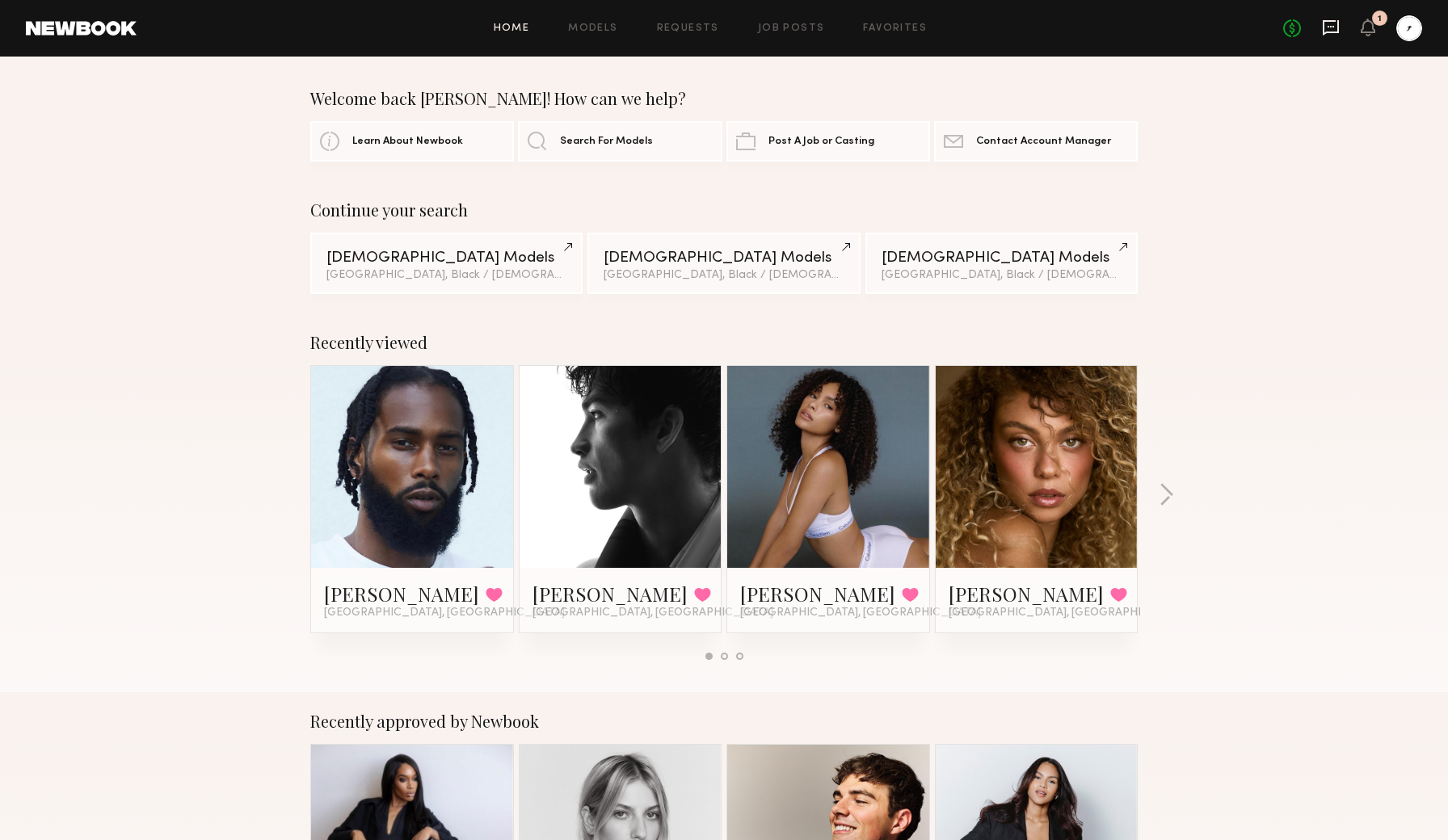
click at [1336, 27] on icon at bounding box center [1331, 27] width 18 height 18
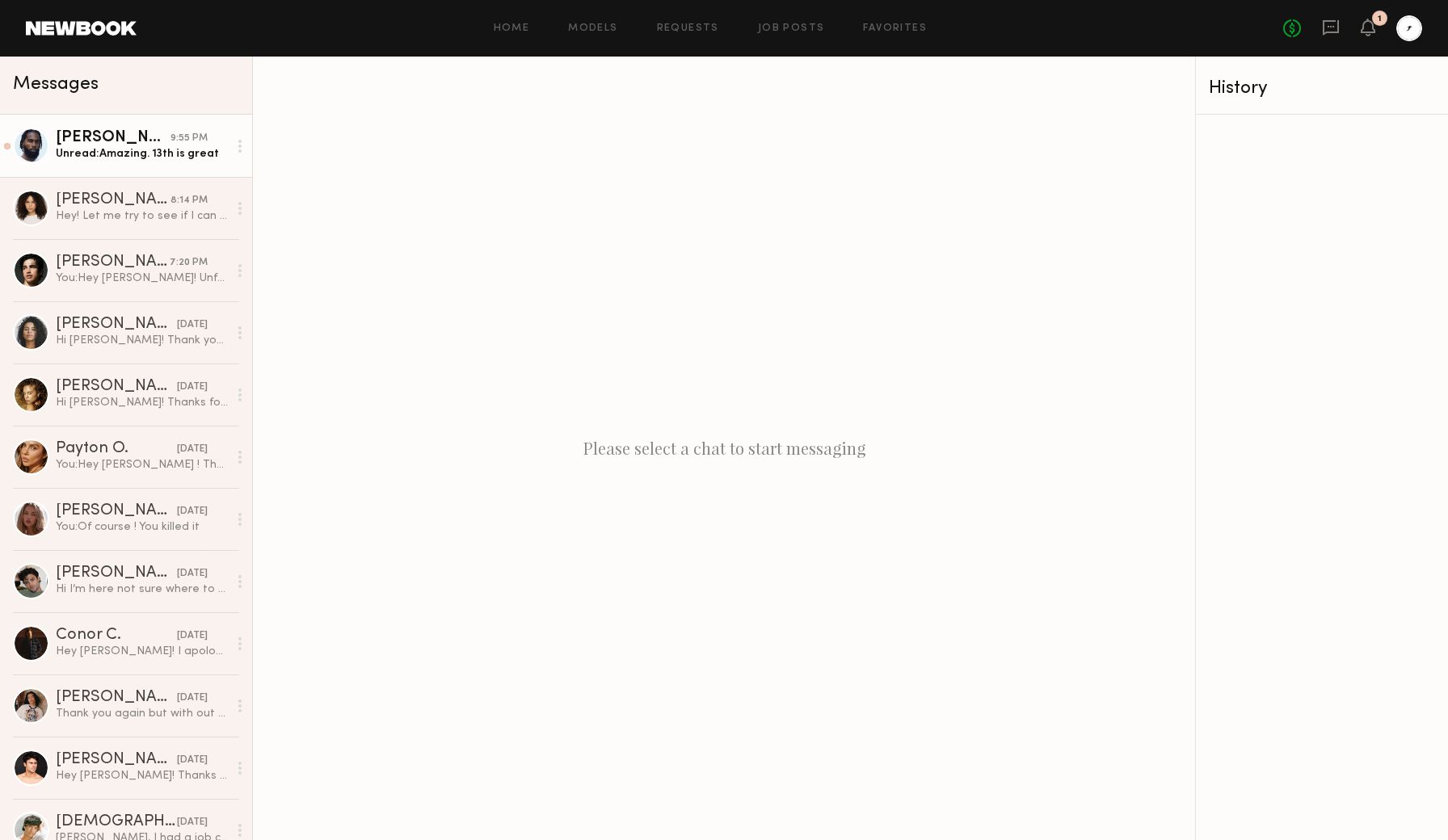
click at [142, 150] on div "Unread: Amazing. 13th is great" at bounding box center [141, 153] width 172 height 16
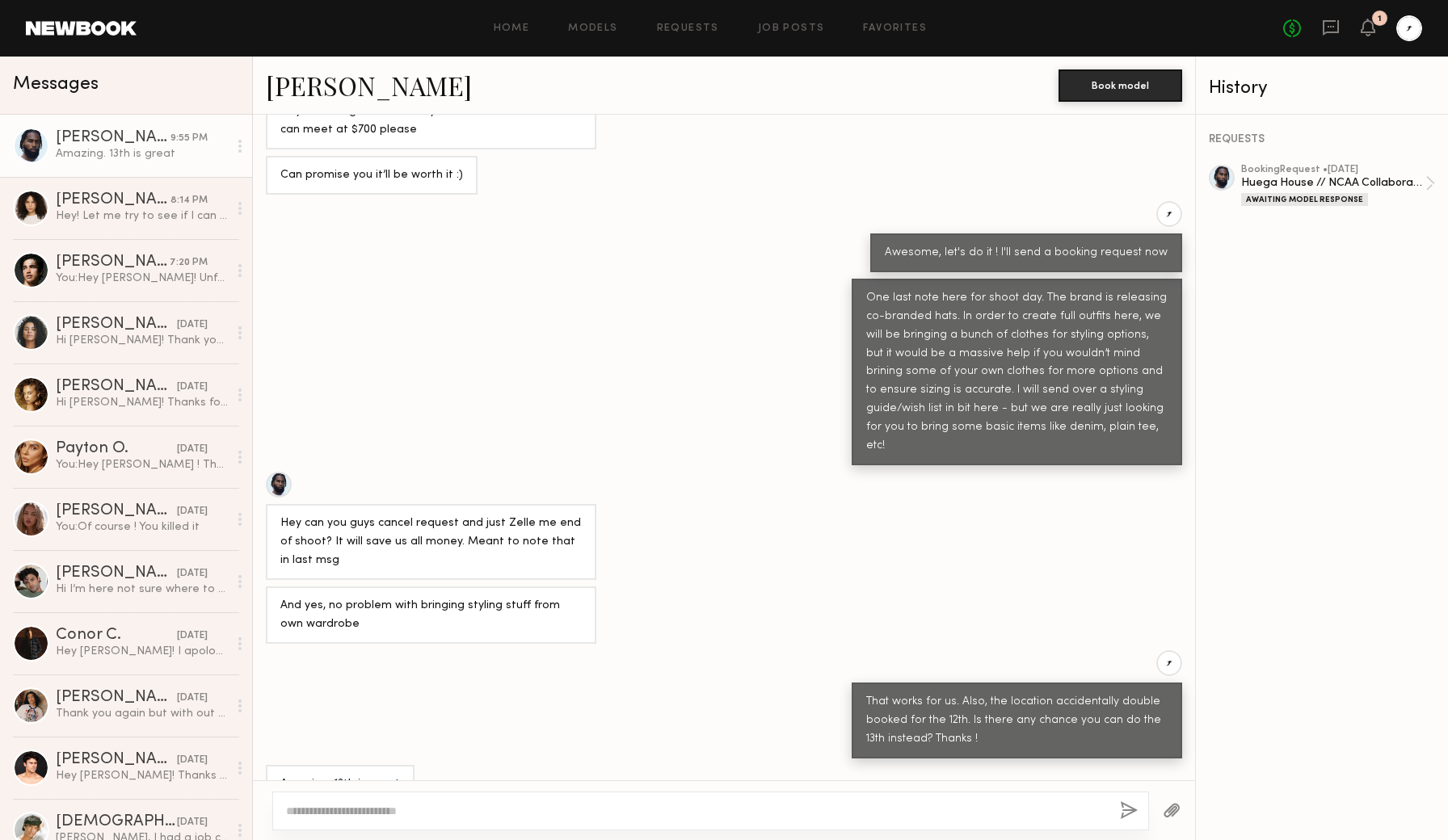
scroll to position [481, 0]
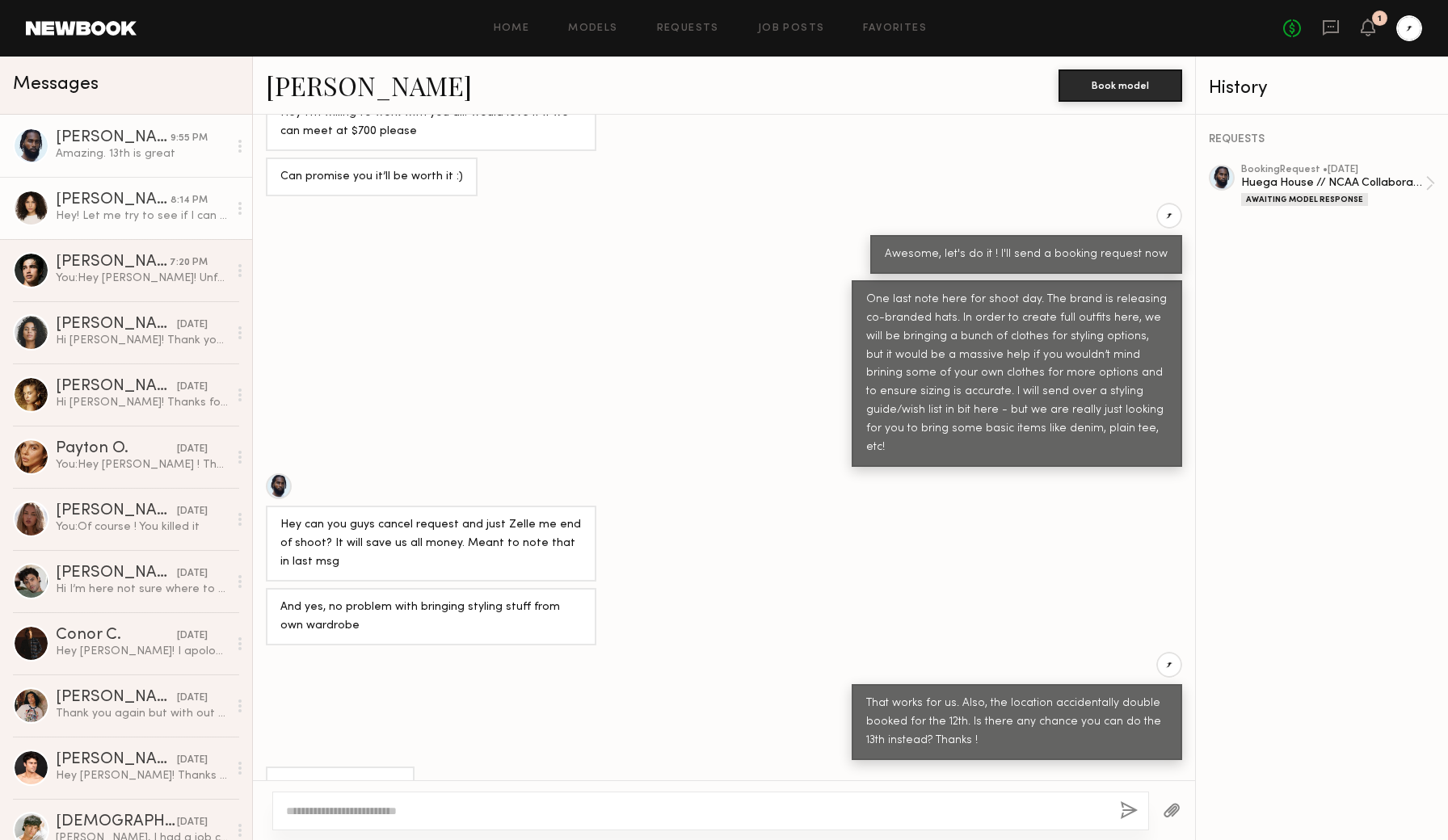
click at [132, 224] on link "[PERSON_NAME] 8:14 PM Hey! Let me try to see if I can find a dog sitter for the…" at bounding box center [126, 208] width 252 height 62
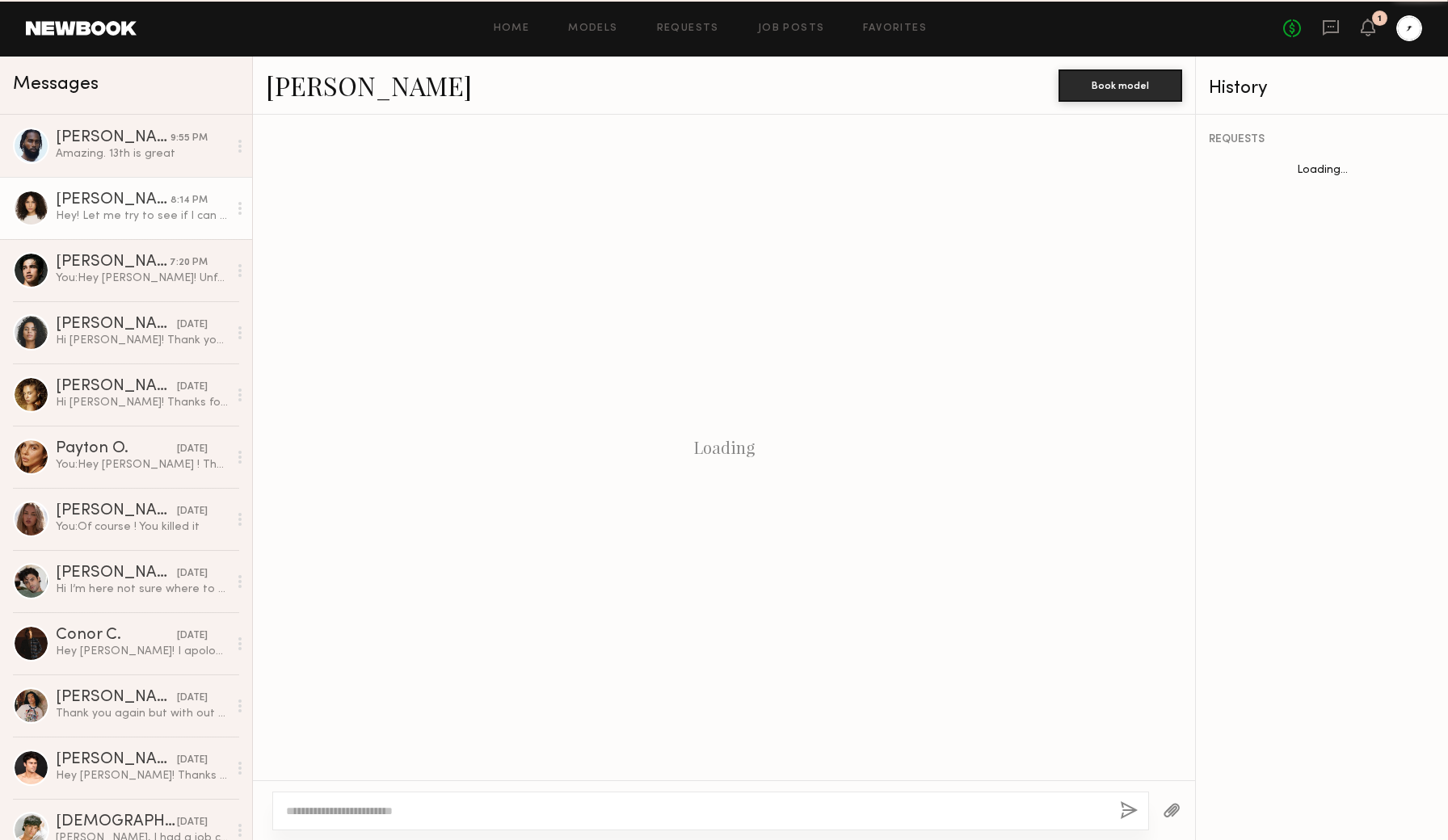
scroll to position [1018, 0]
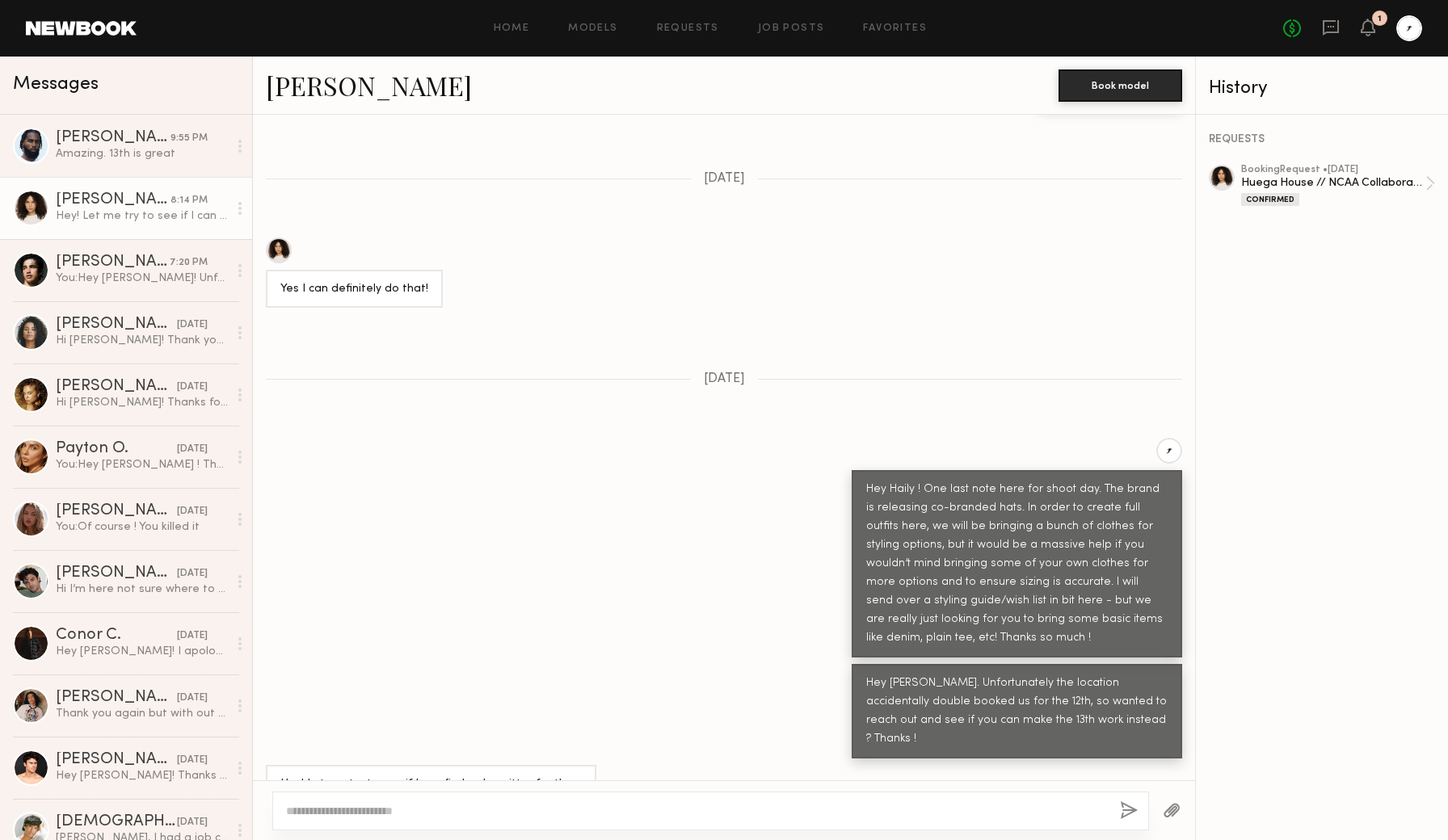
click at [429, 815] on textarea at bounding box center [697, 810] width 821 height 16
type textarea "**********"
click at [1129, 815] on button "button" at bounding box center [1128, 811] width 18 height 20
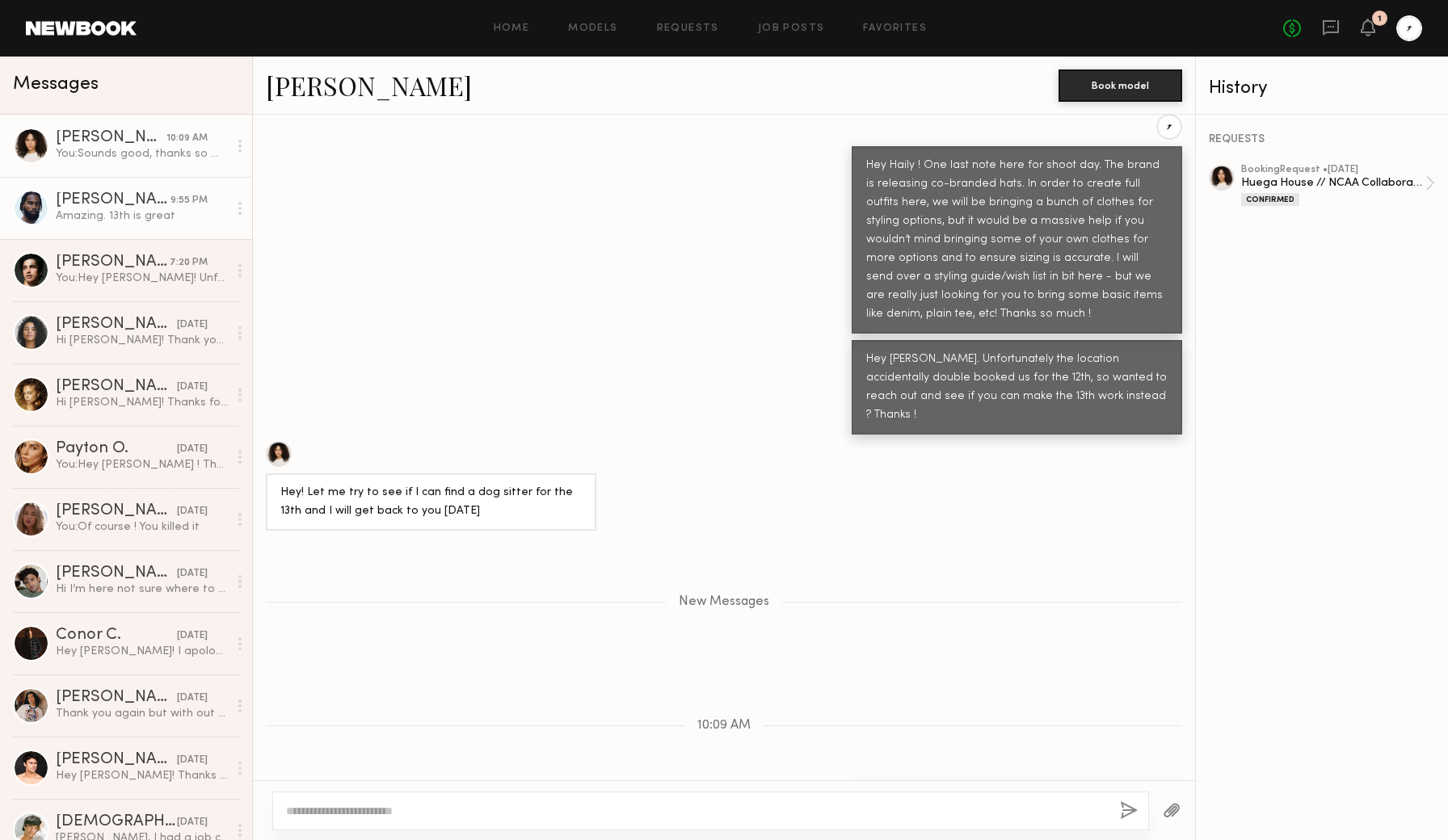
click at [101, 218] on div "Amazing. 13th is great" at bounding box center [141, 216] width 172 height 16
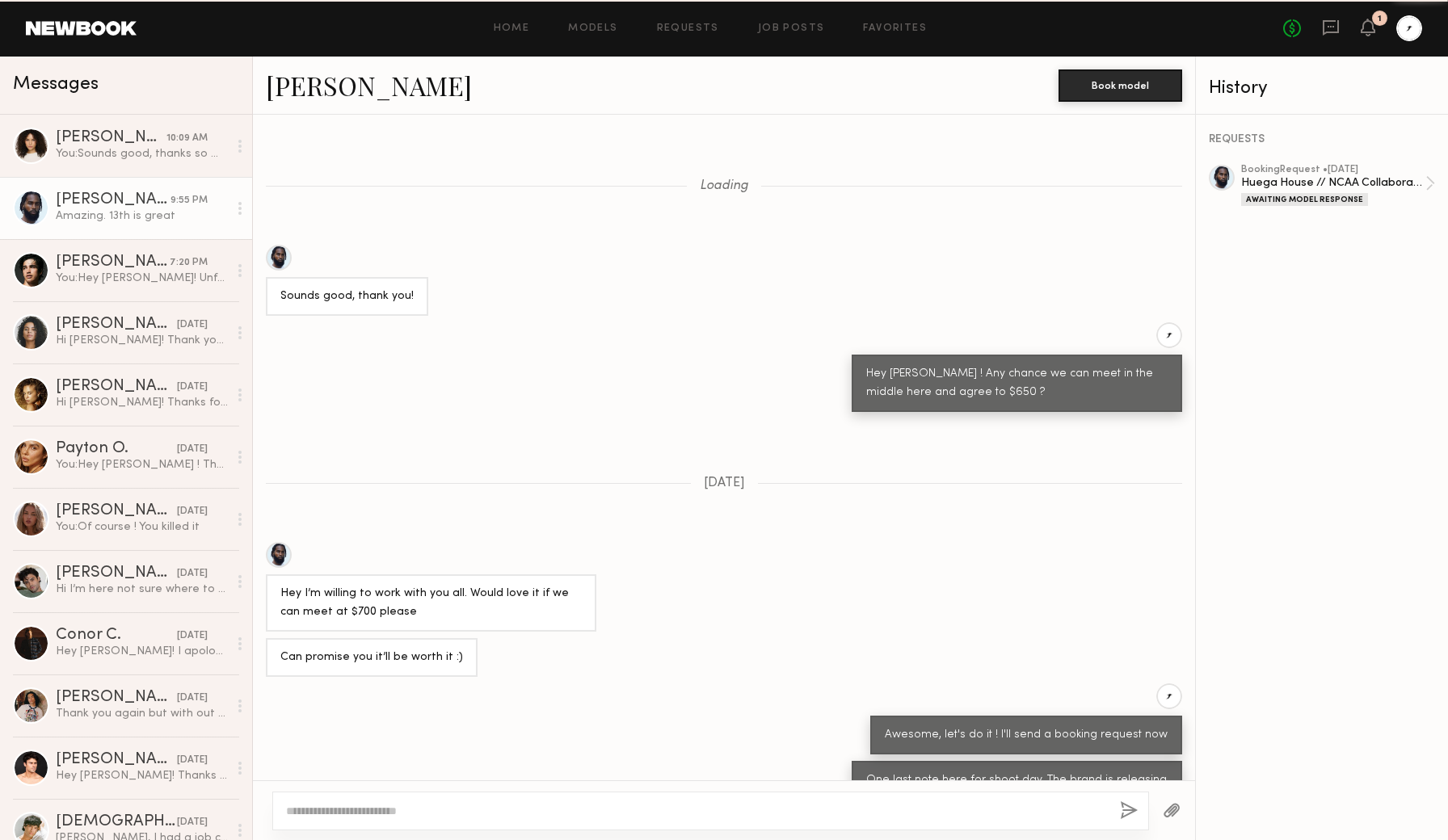
scroll to position [481, 0]
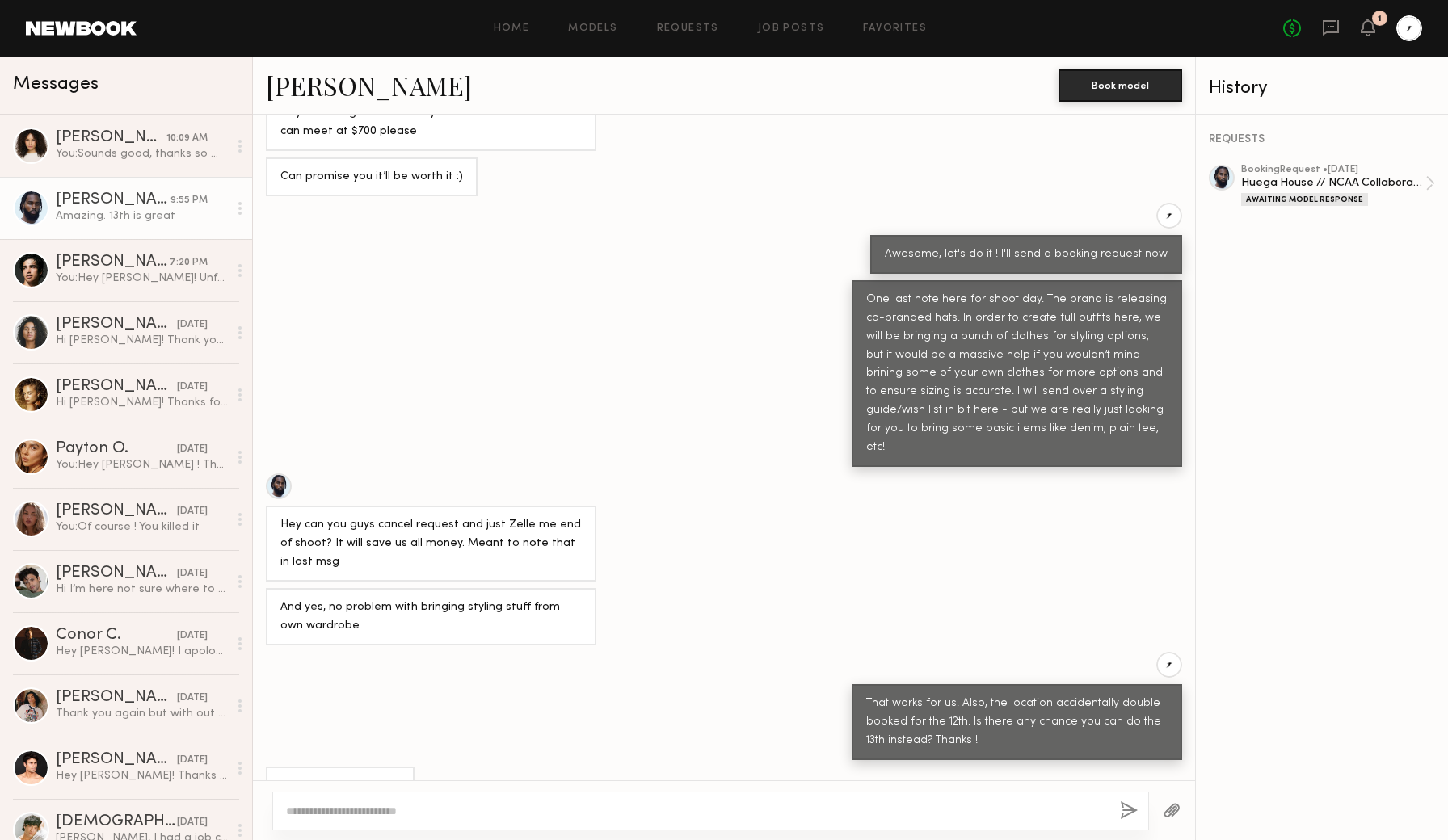
click at [103, 217] on div "Amazing. 13th is great" at bounding box center [141, 216] width 172 height 16
click at [130, 152] on div "You: Sounds good, thanks so much! Apologies for the switch !" at bounding box center [141, 153] width 172 height 16
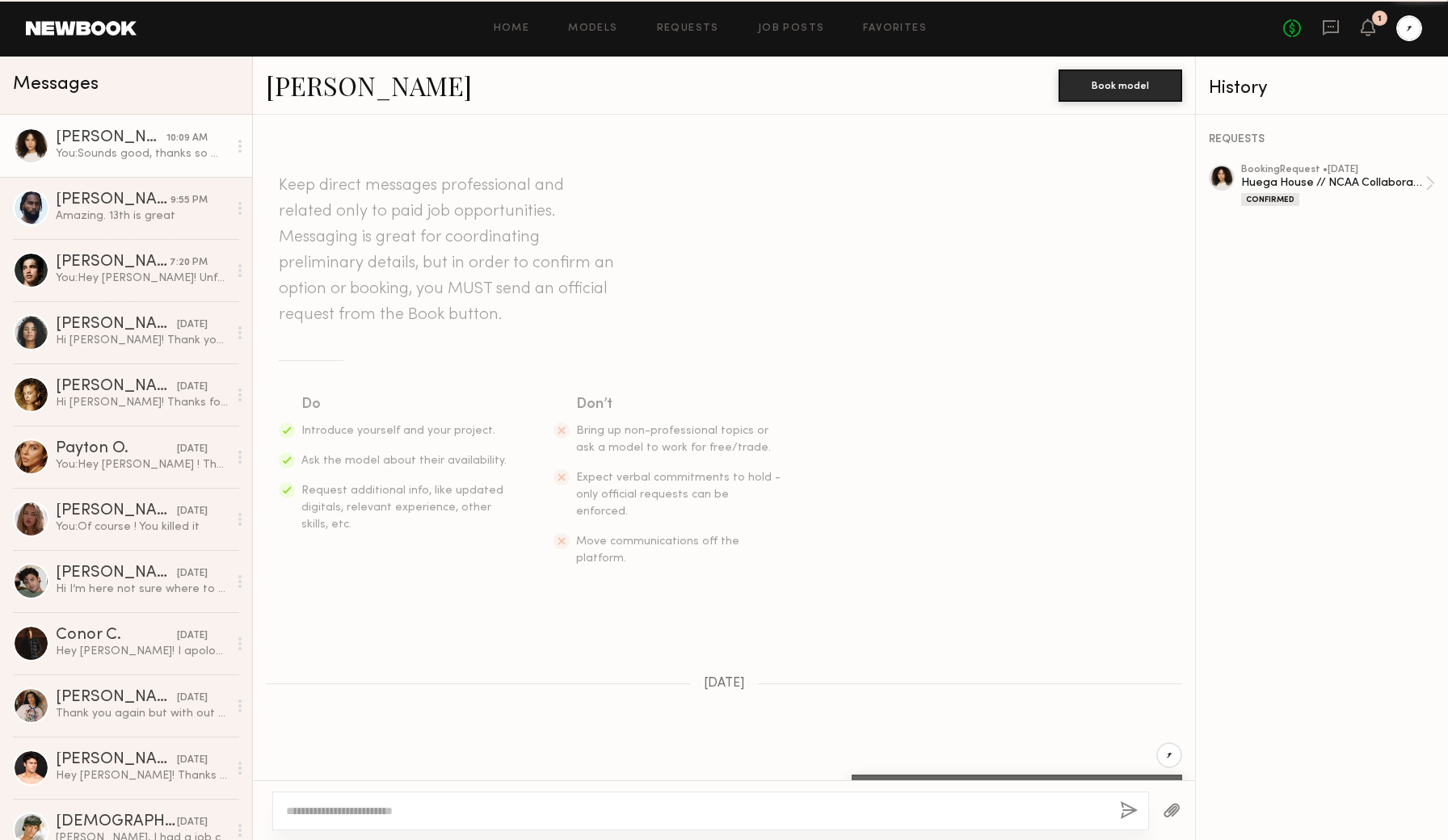
scroll to position [1219, 0]
